Goal: Navigation & Orientation: Understand site structure

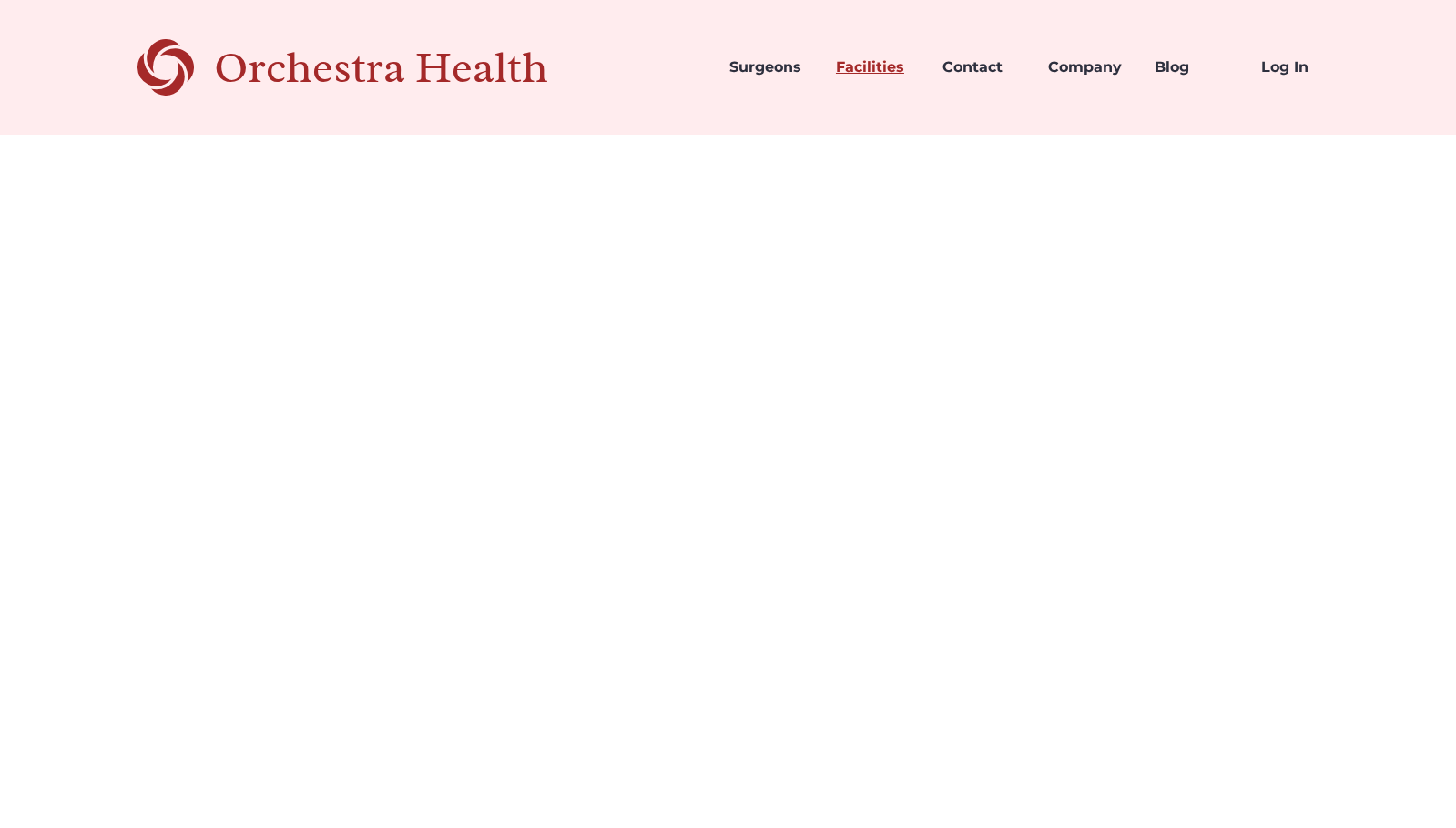
click at [883, 66] on link "Facilities" at bounding box center [874, 67] width 106 height 62
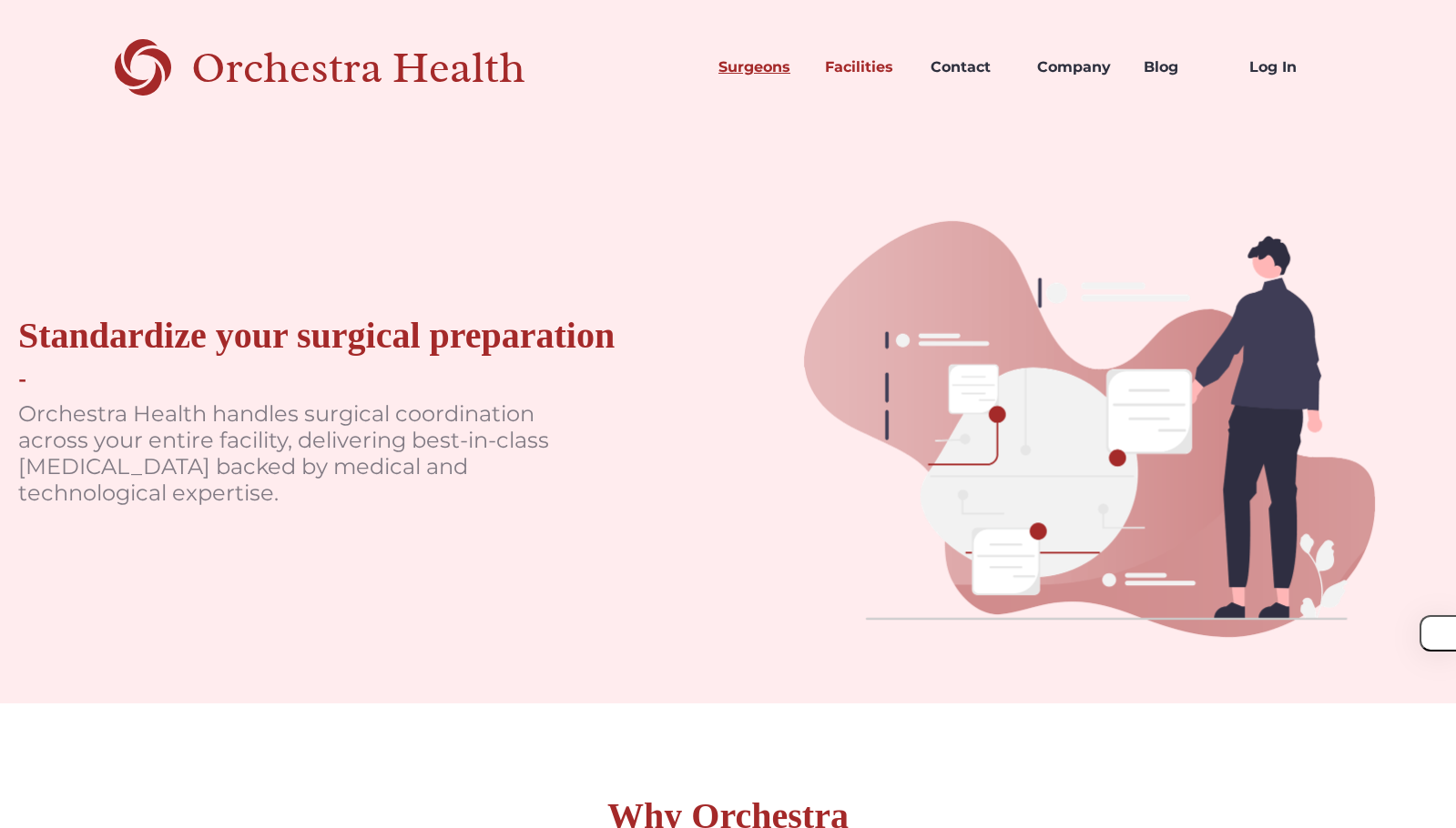
click at [753, 67] on link "Surgeons" at bounding box center [757, 67] width 106 height 62
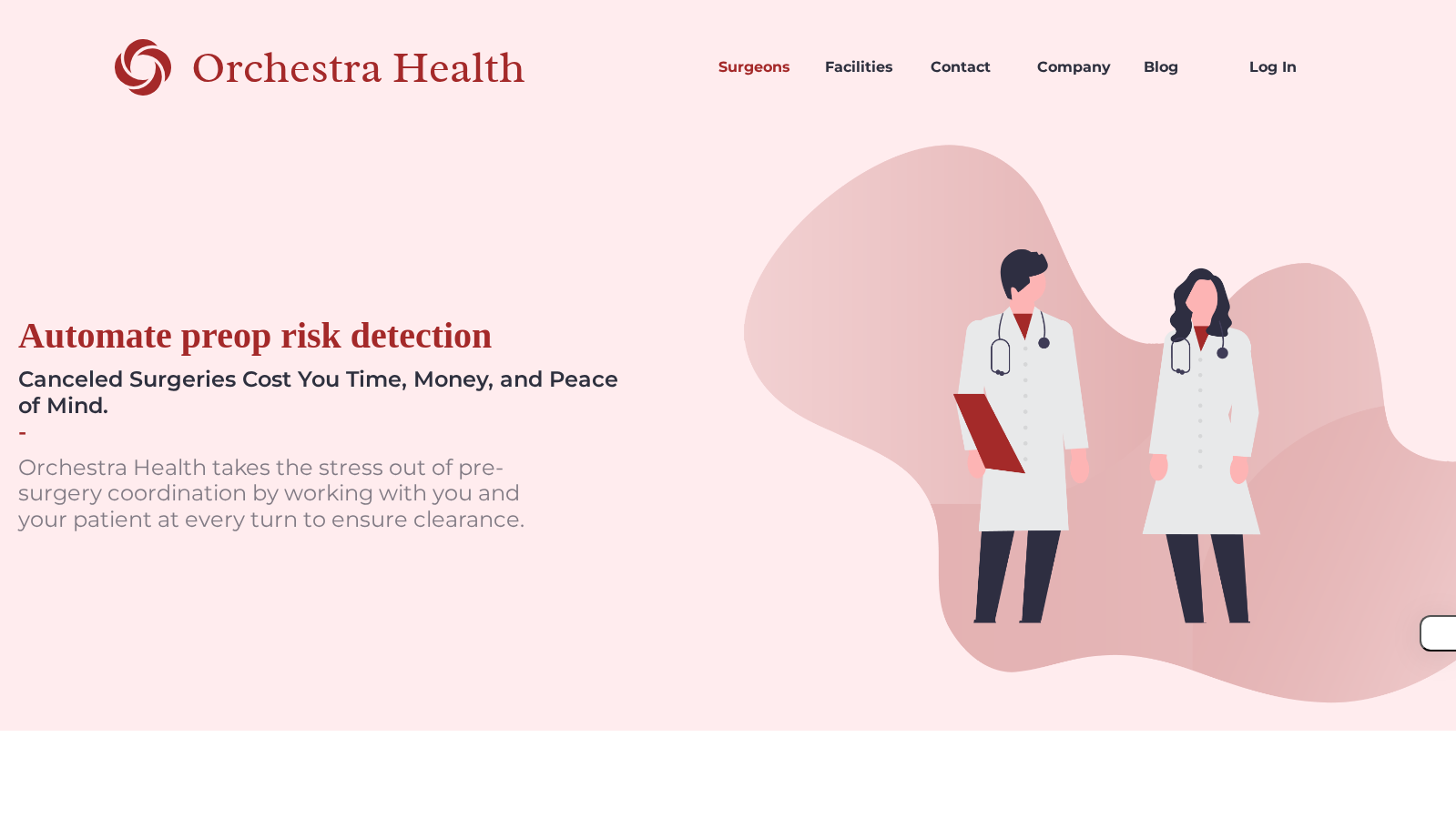
click at [349, 73] on div "Orchestra Health" at bounding box center [390, 67] width 398 height 37
